Goal: Task Accomplishment & Management: Complete application form

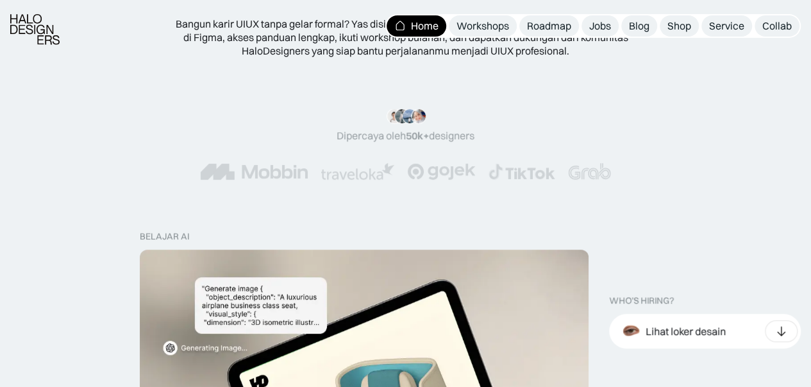
scroll to position [385, 0]
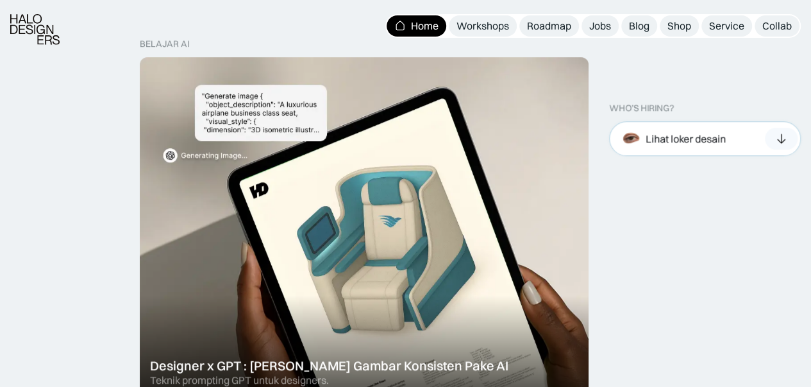
drag, startPoint x: 694, startPoint y: 201, endPoint x: 743, endPoint y: 142, distance: 76.0
click at [726, 142] on div "Lihat loker desain" at bounding box center [686, 138] width 80 height 13
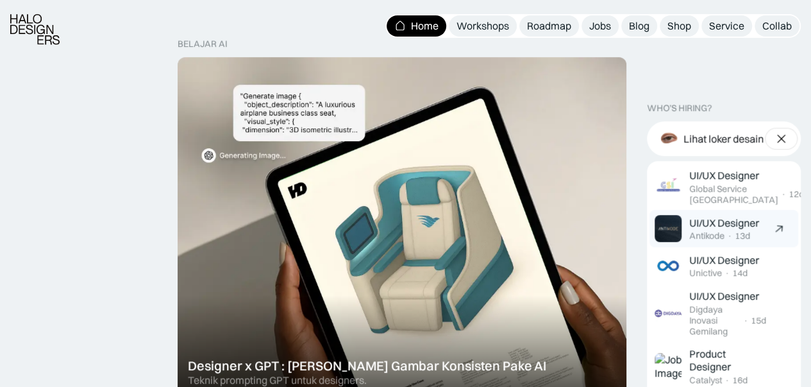
scroll to position [449, 0]
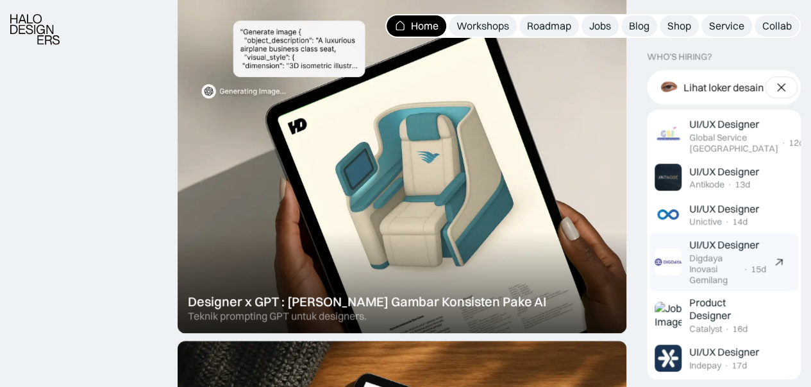
click at [718, 270] on div "Digdaya Inovasi Gemilang" at bounding box center [714, 269] width 51 height 32
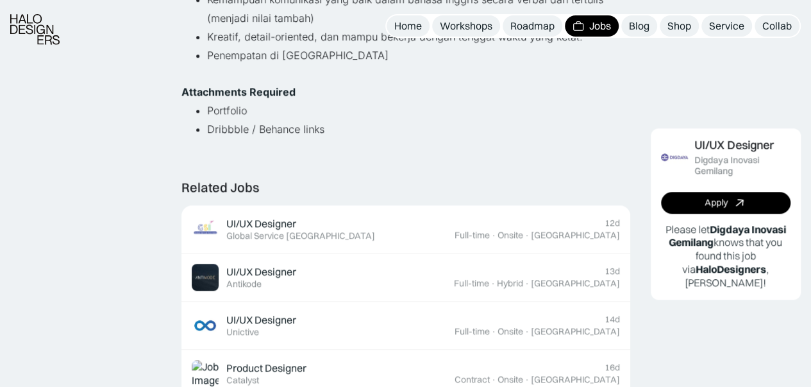
scroll to position [449, 0]
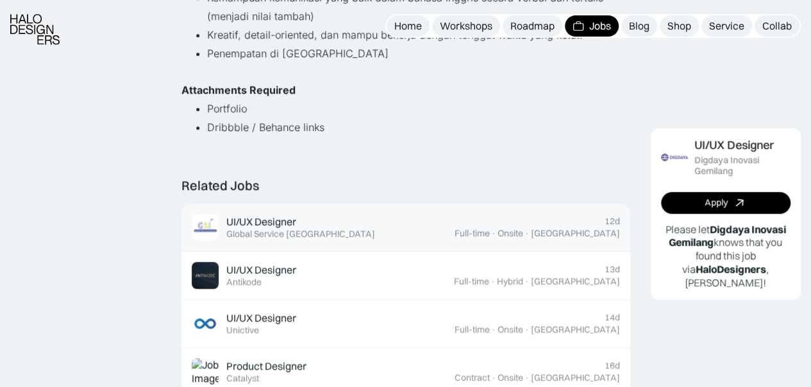
click at [451, 233] on div "UI/UX Designer Featured Global Service Indonesia" at bounding box center [323, 227] width 263 height 27
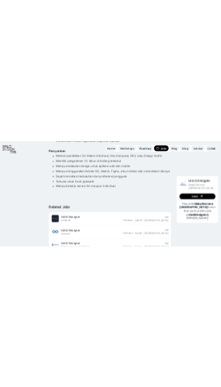
scroll to position [321, 0]
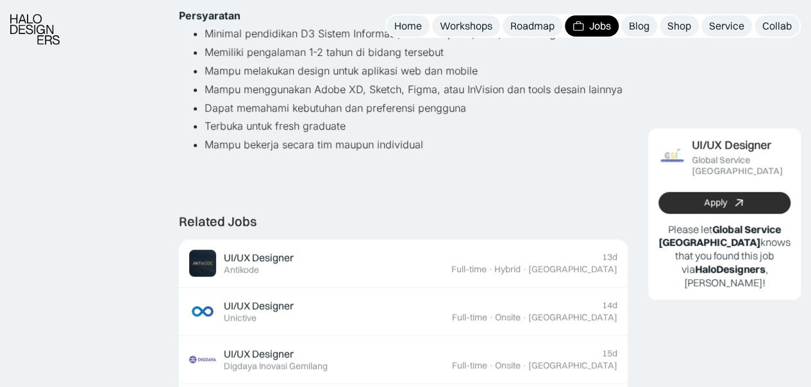
click at [684, 198] on link "Apply" at bounding box center [725, 202] width 132 height 22
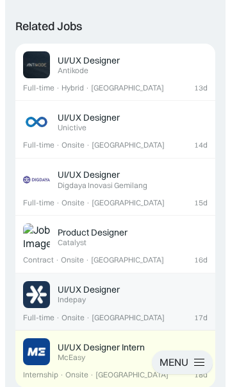
scroll to position [962, 0]
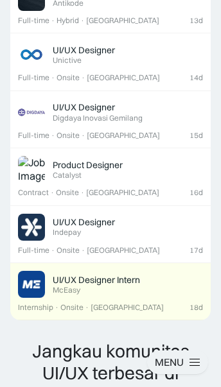
click at [195, 360] on div at bounding box center [195, 363] width 12 height 12
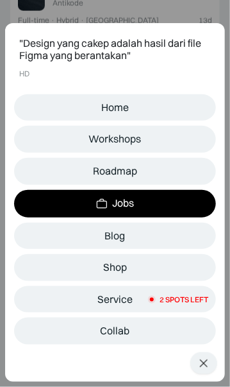
click at [204, 357] on div at bounding box center [204, 363] width 12 height 12
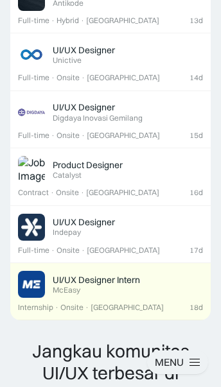
click at [198, 362] on div at bounding box center [194, 362] width 10 height 1
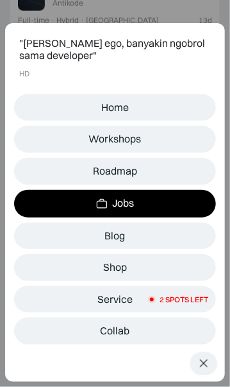
click at [215, 364] on div "MENU" at bounding box center [203, 363] width 27 height 22
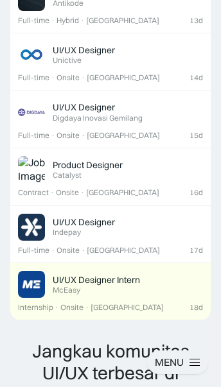
click at [195, 363] on div at bounding box center [195, 363] width 12 height 12
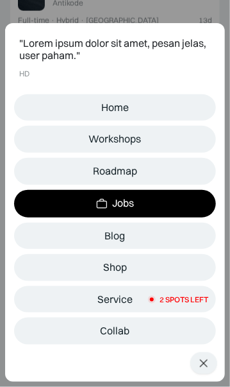
click at [199, 360] on div at bounding box center [204, 363] width 12 height 12
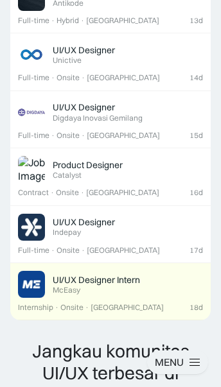
click at [194, 358] on div at bounding box center [195, 363] width 12 height 12
